Goal: Obtain resource: Obtain resource

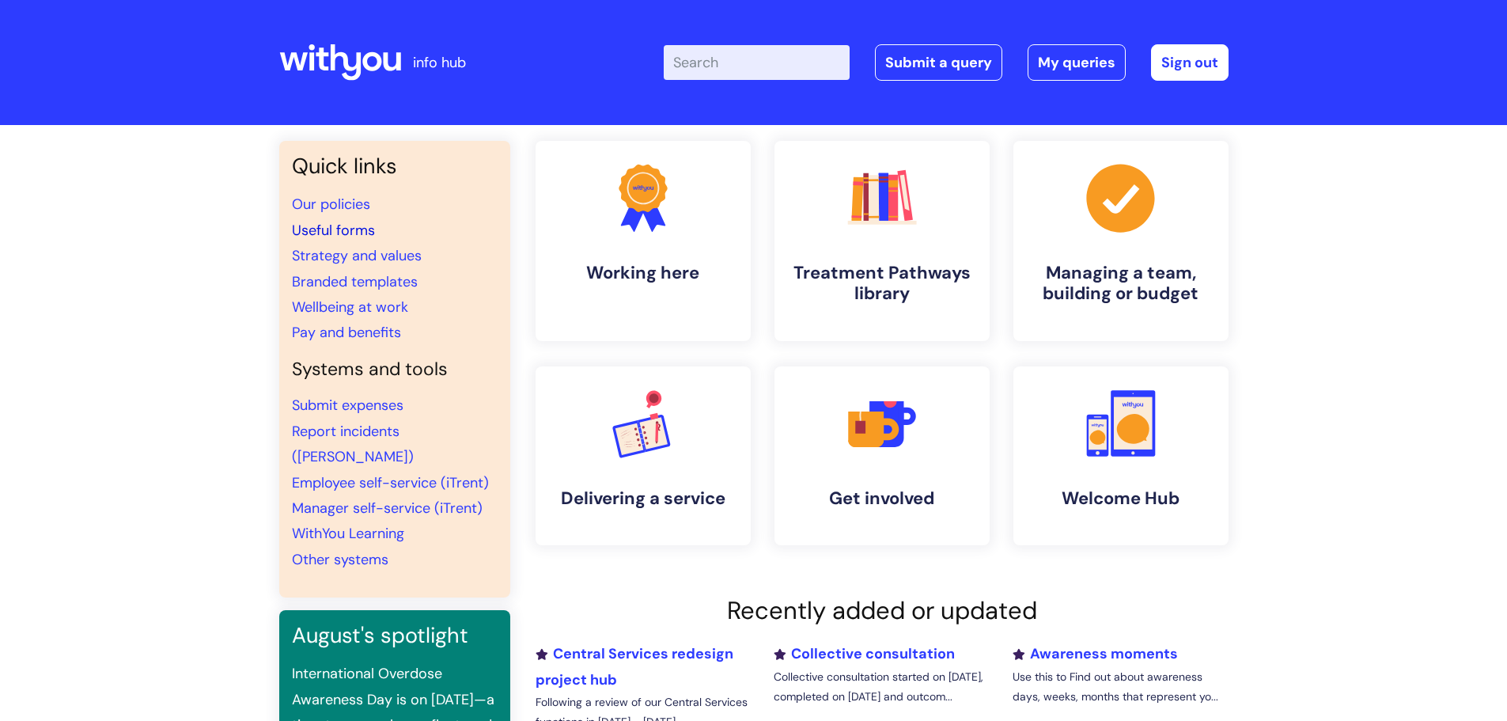
click at [339, 230] on link "Useful forms" at bounding box center [333, 230] width 83 height 19
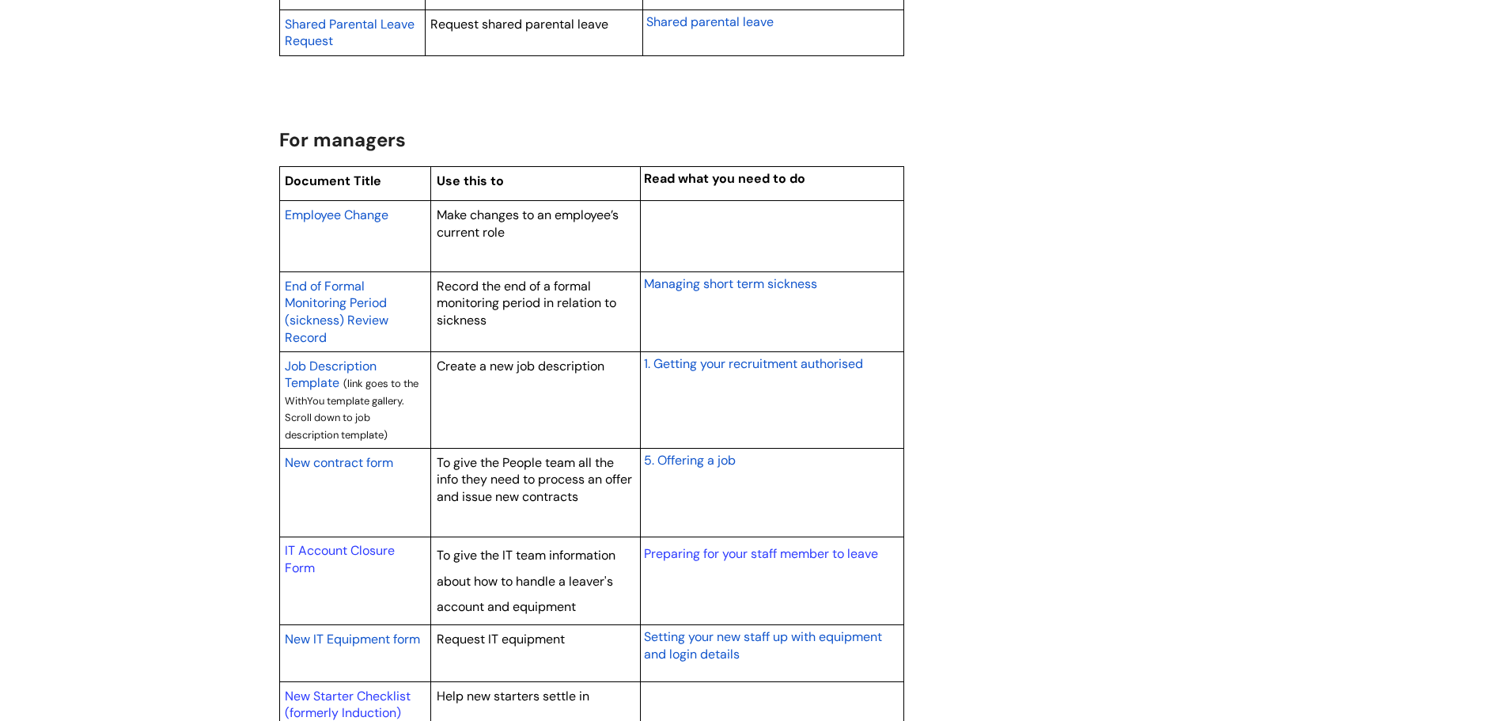
scroll to position [1187, 0]
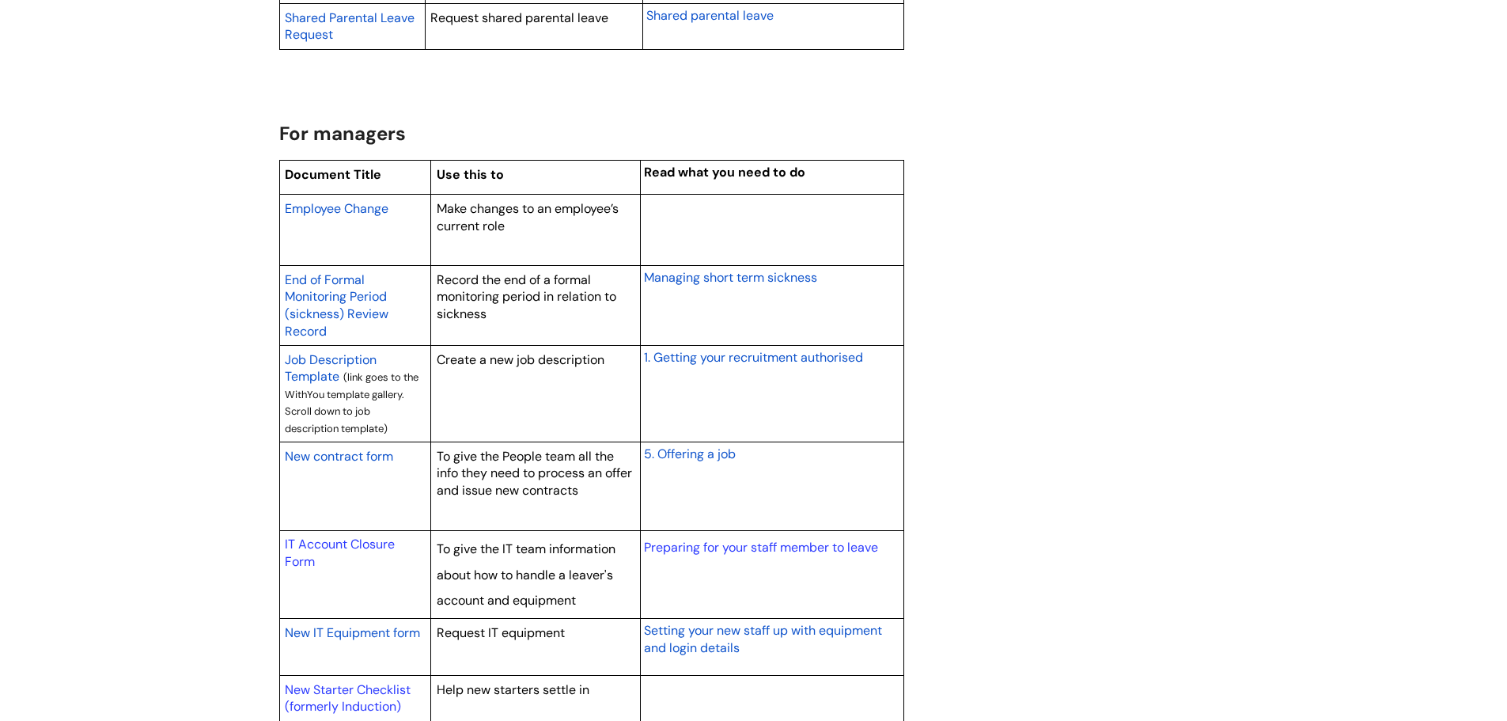
click at [382, 458] on span "New contract form" at bounding box center [339, 456] width 108 height 17
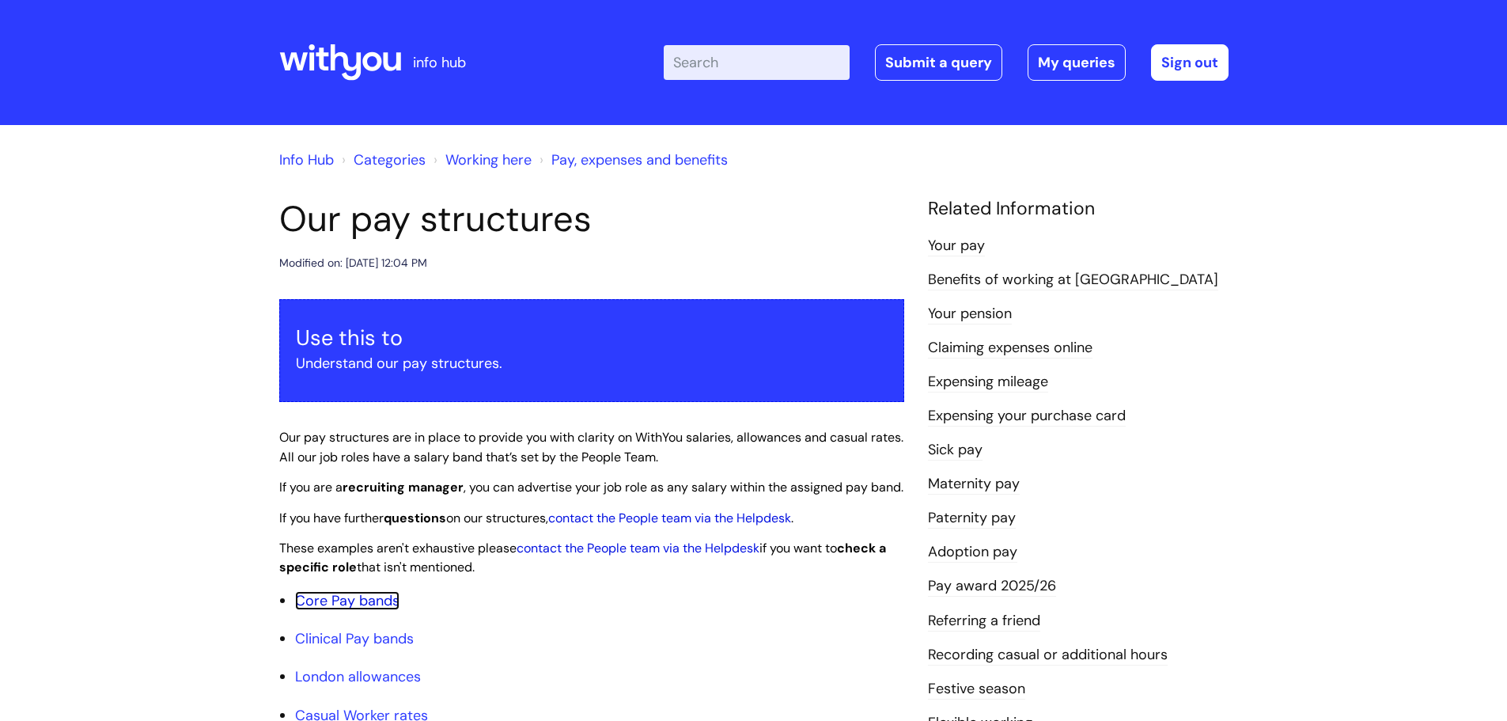
scroll to position [396, 0]
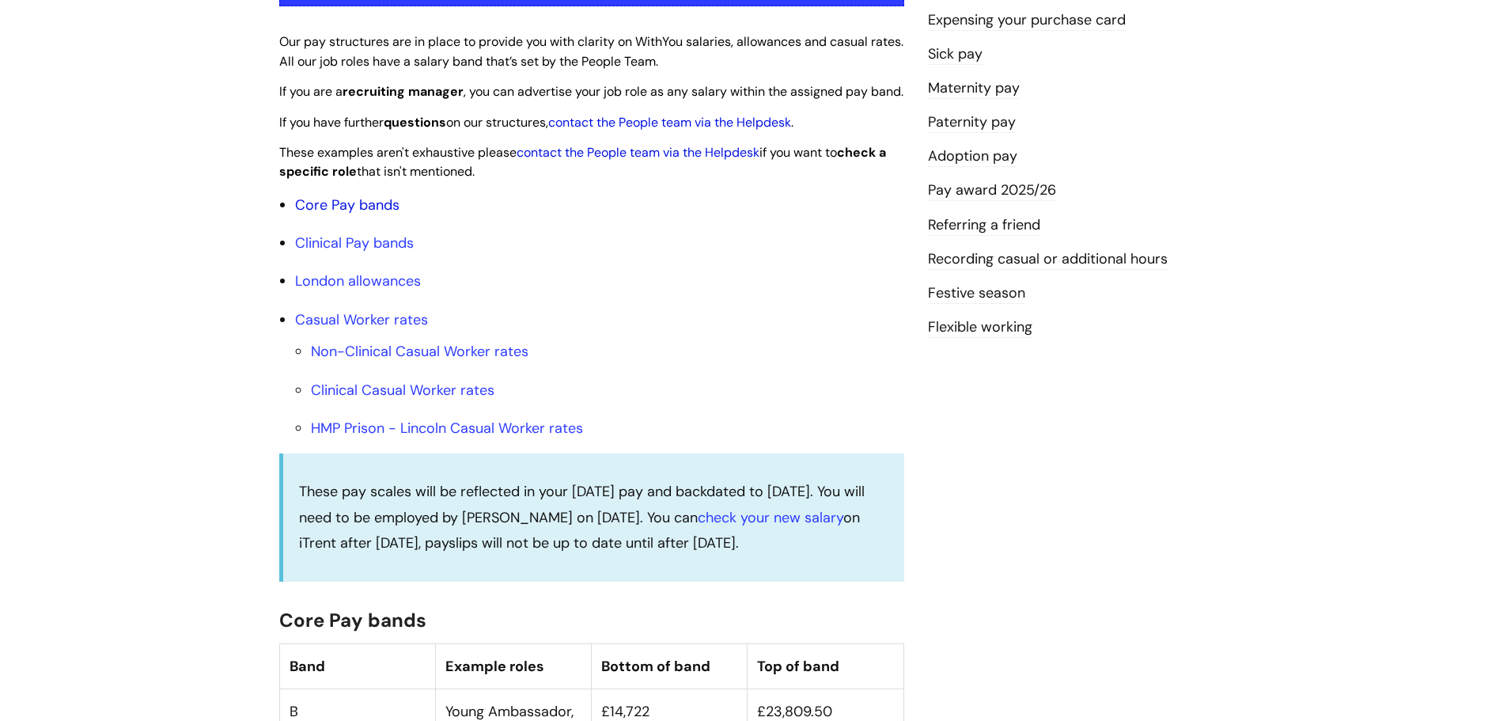
click at [368, 214] on link "Core Pay bands" at bounding box center [347, 204] width 104 height 19
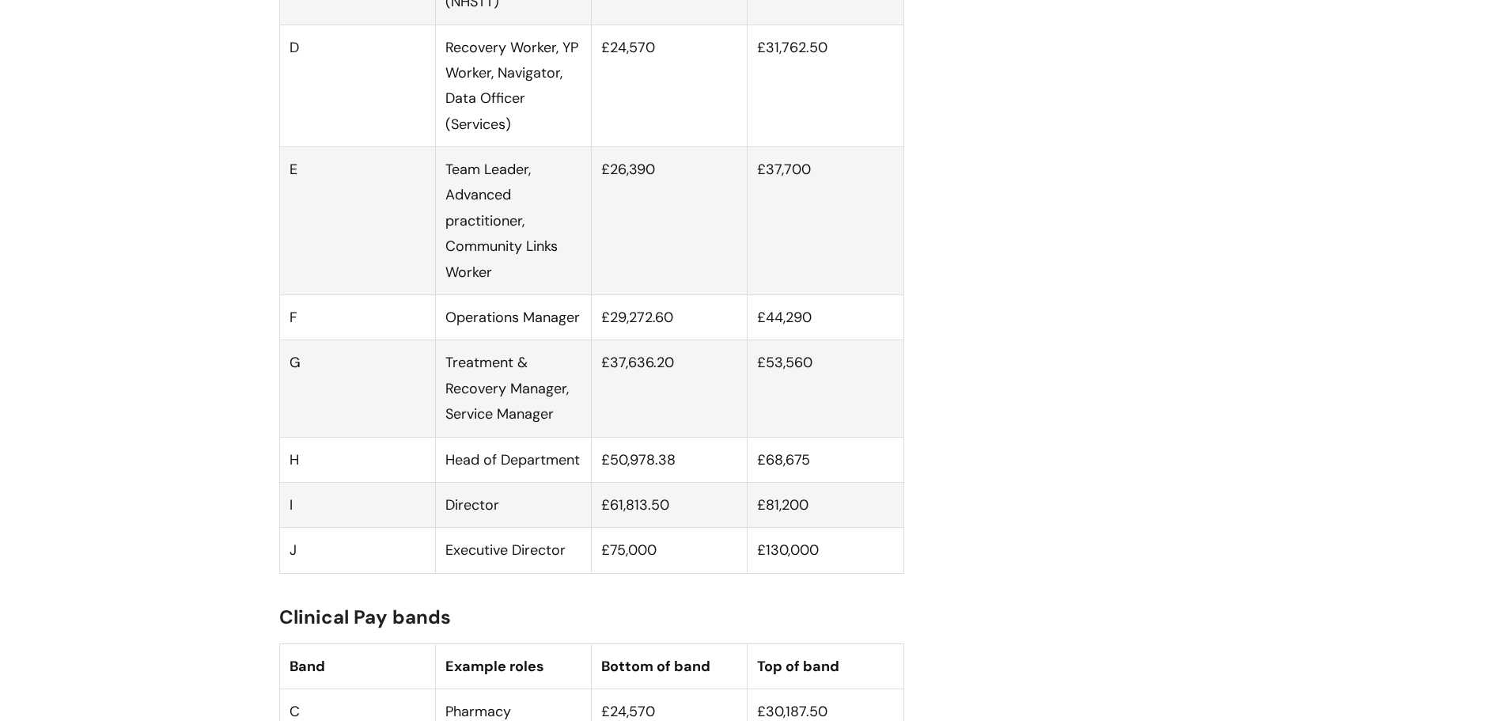
scroll to position [1503, 0]
